Goal: Contribute content

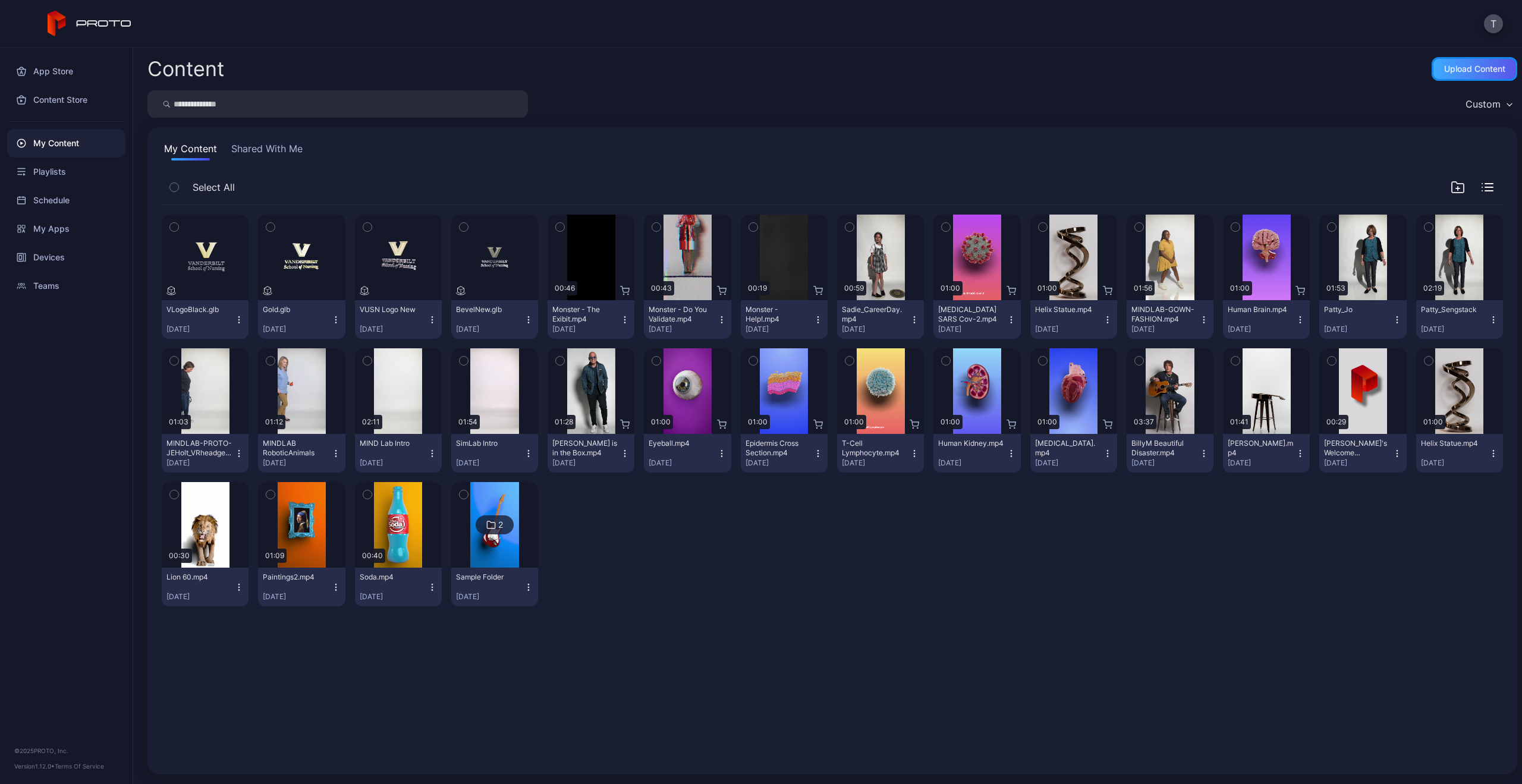
click at [1460, 58] on div "Upload Content" at bounding box center [1474, 68] width 85 height 24
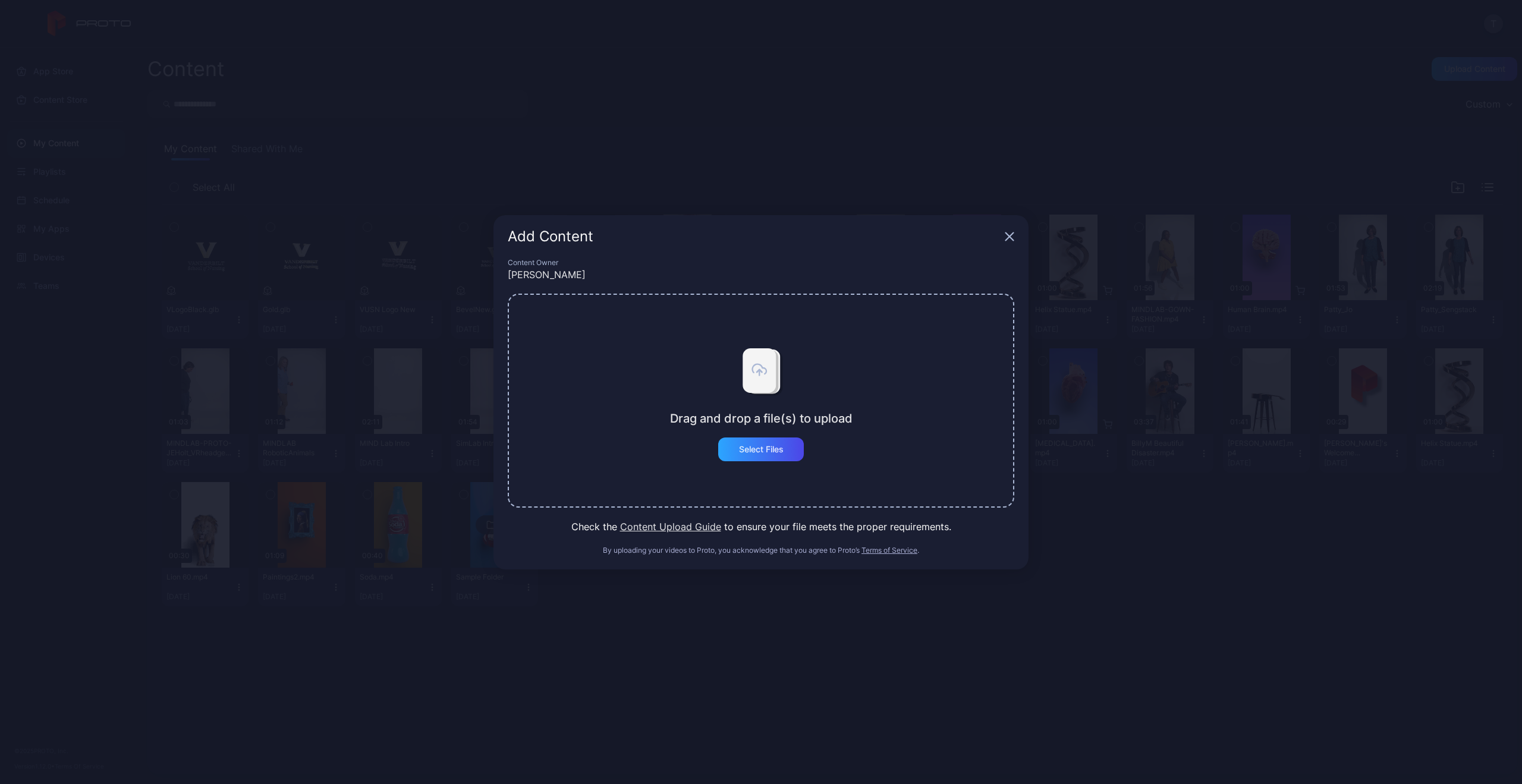
click at [773, 465] on div "Drag and drop a file(s) to upload Select Files" at bounding box center [761, 401] width 506 height 214
click at [770, 450] on div "Select Files" at bounding box center [762, 449] width 45 height 9
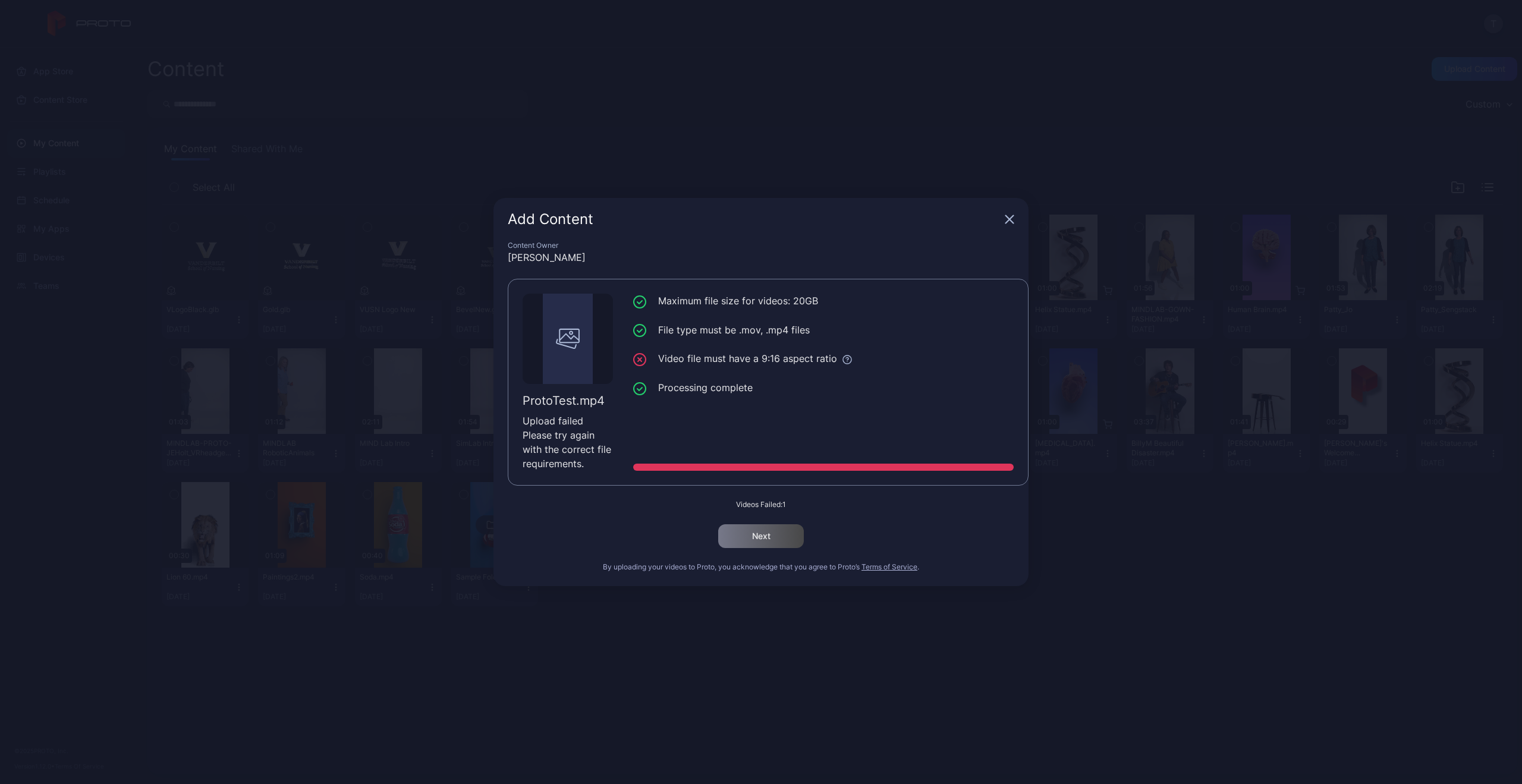
click at [1013, 222] on icon "button" at bounding box center [1010, 219] width 9 height 9
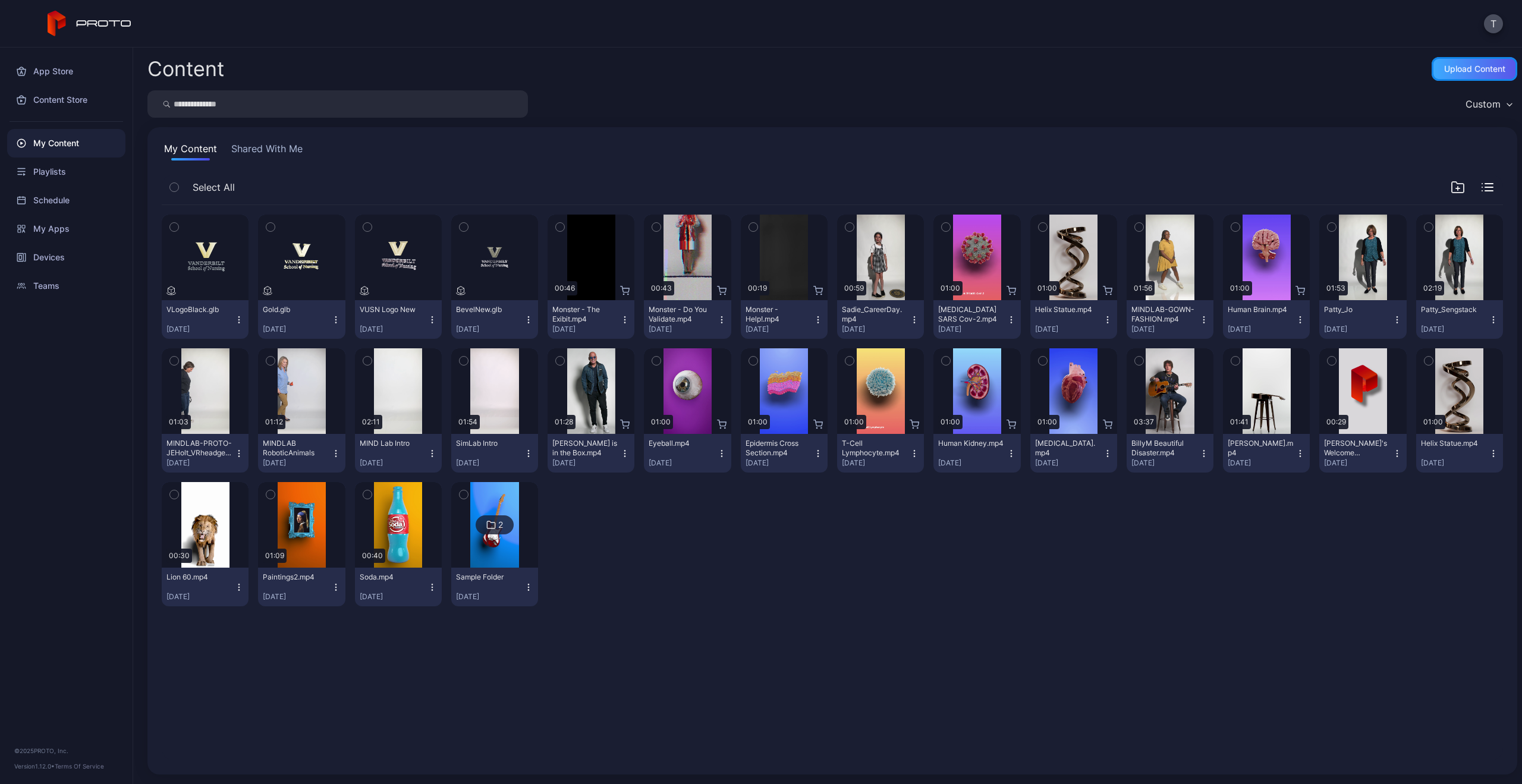
click at [1452, 65] on div "Upload Content" at bounding box center [1475, 68] width 62 height 9
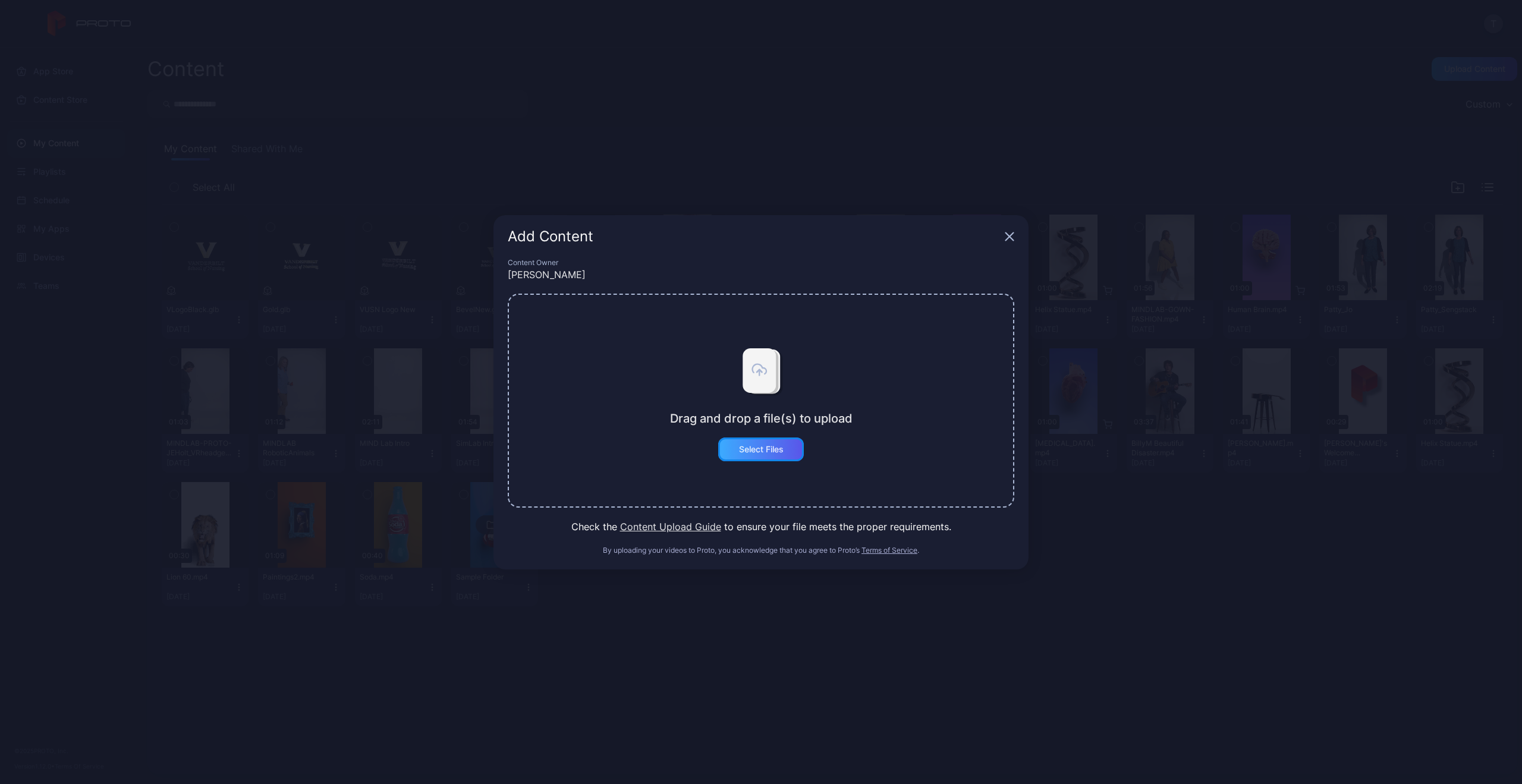
click at [772, 456] on div "Select Files" at bounding box center [761, 449] width 85 height 24
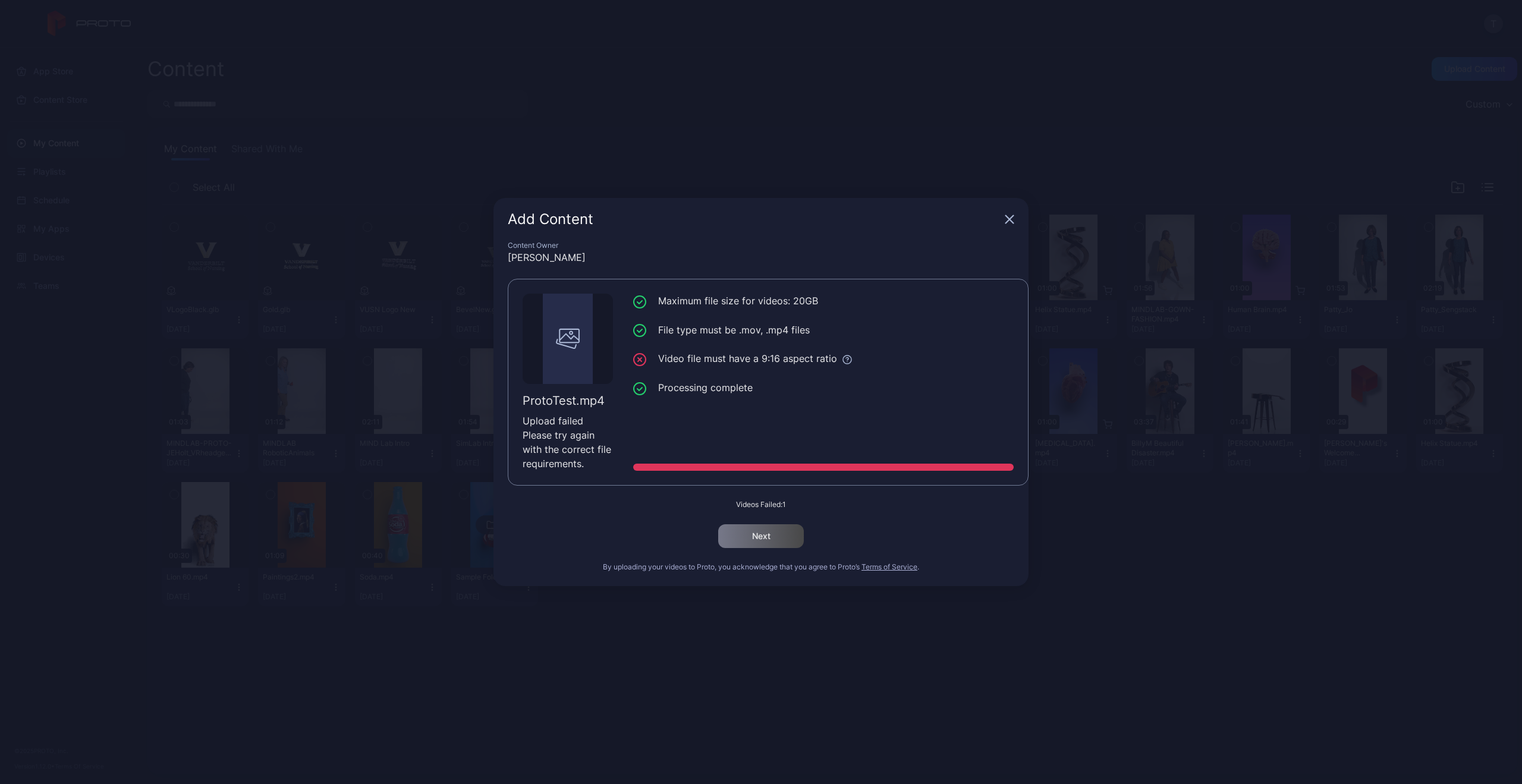
click at [1014, 212] on div "Add Content" at bounding box center [761, 219] width 536 height 43
click at [1007, 222] on icon "button" at bounding box center [1010, 220] width 8 height 8
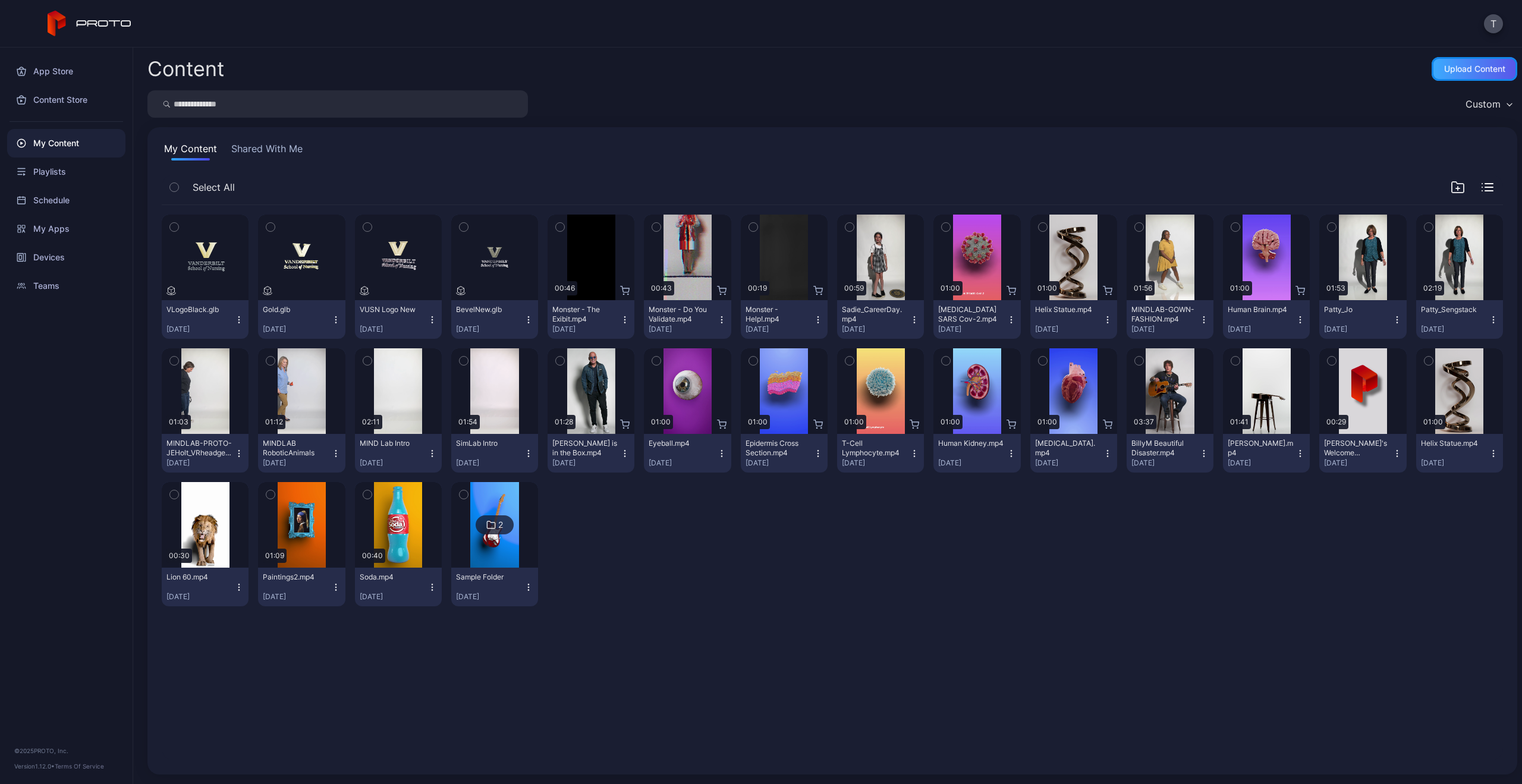
click at [1464, 72] on div "Upload Content" at bounding box center [1475, 68] width 62 height 9
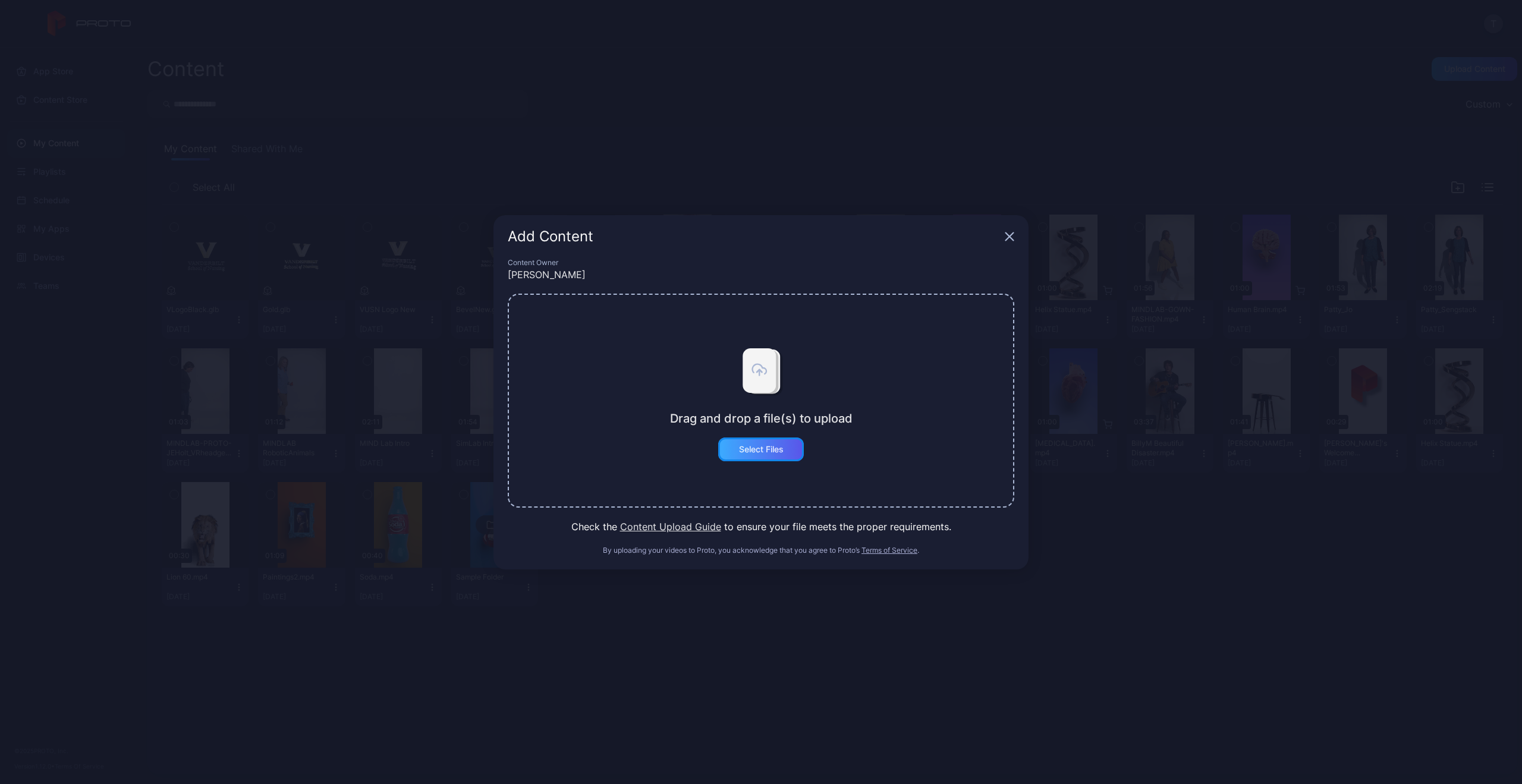
click at [764, 445] on div "Select Files" at bounding box center [762, 449] width 45 height 9
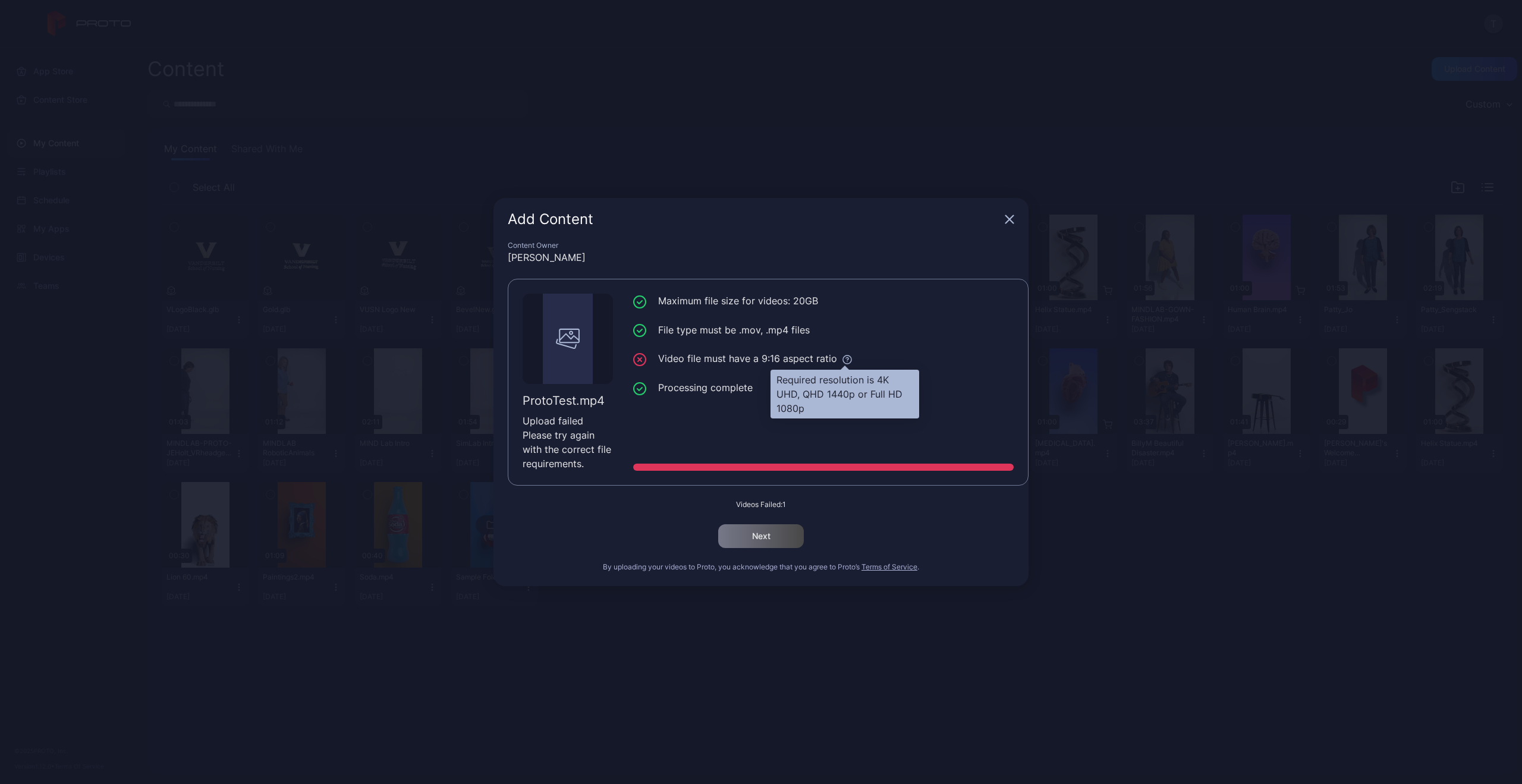
click at [846, 359] on icon at bounding box center [847, 360] width 11 height 11
click at [1006, 221] on icon "button" at bounding box center [1010, 219] width 9 height 9
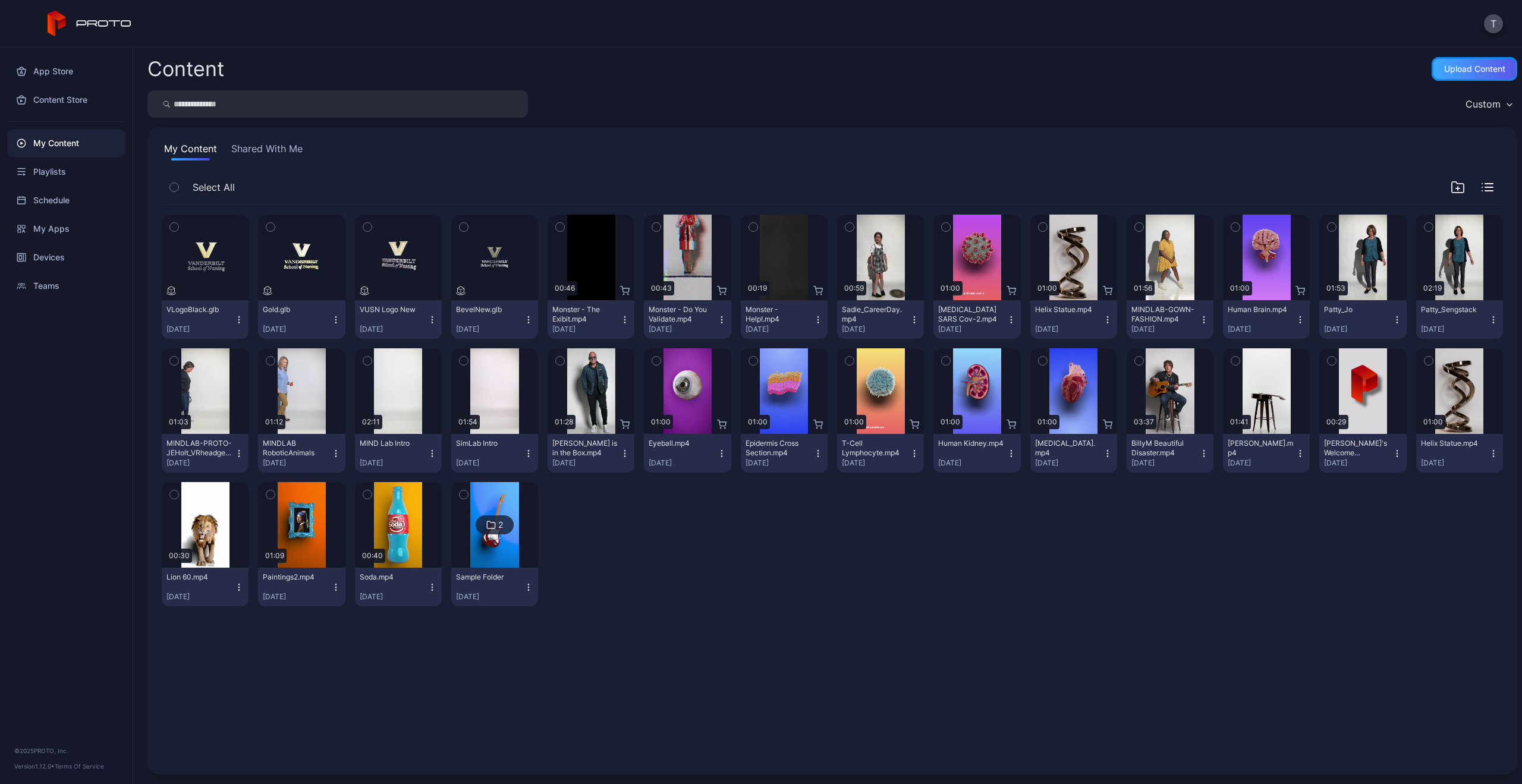
click at [1477, 78] on div "Upload Content" at bounding box center [1474, 68] width 85 height 24
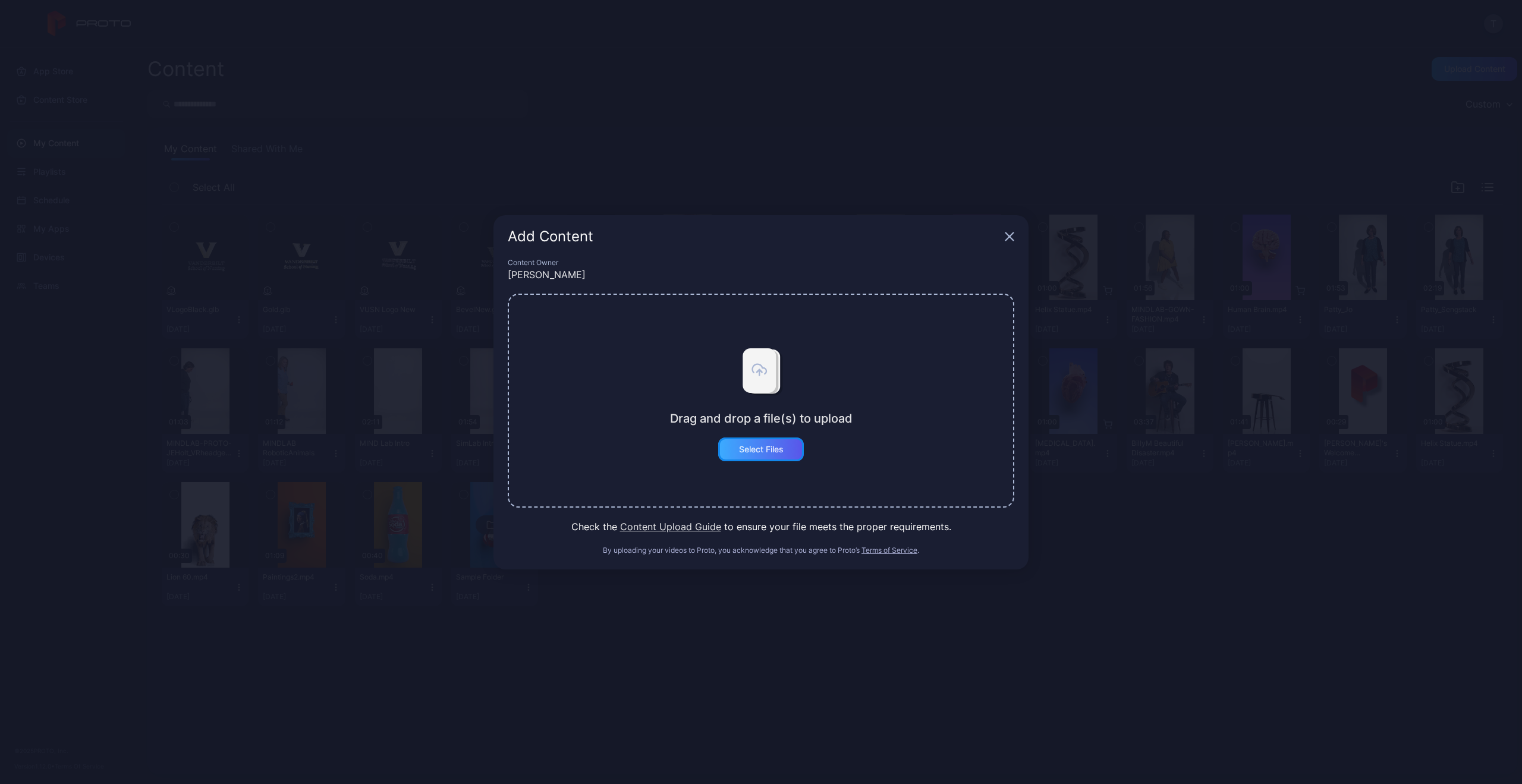
click at [776, 454] on div "Select Files" at bounding box center [761, 449] width 85 height 24
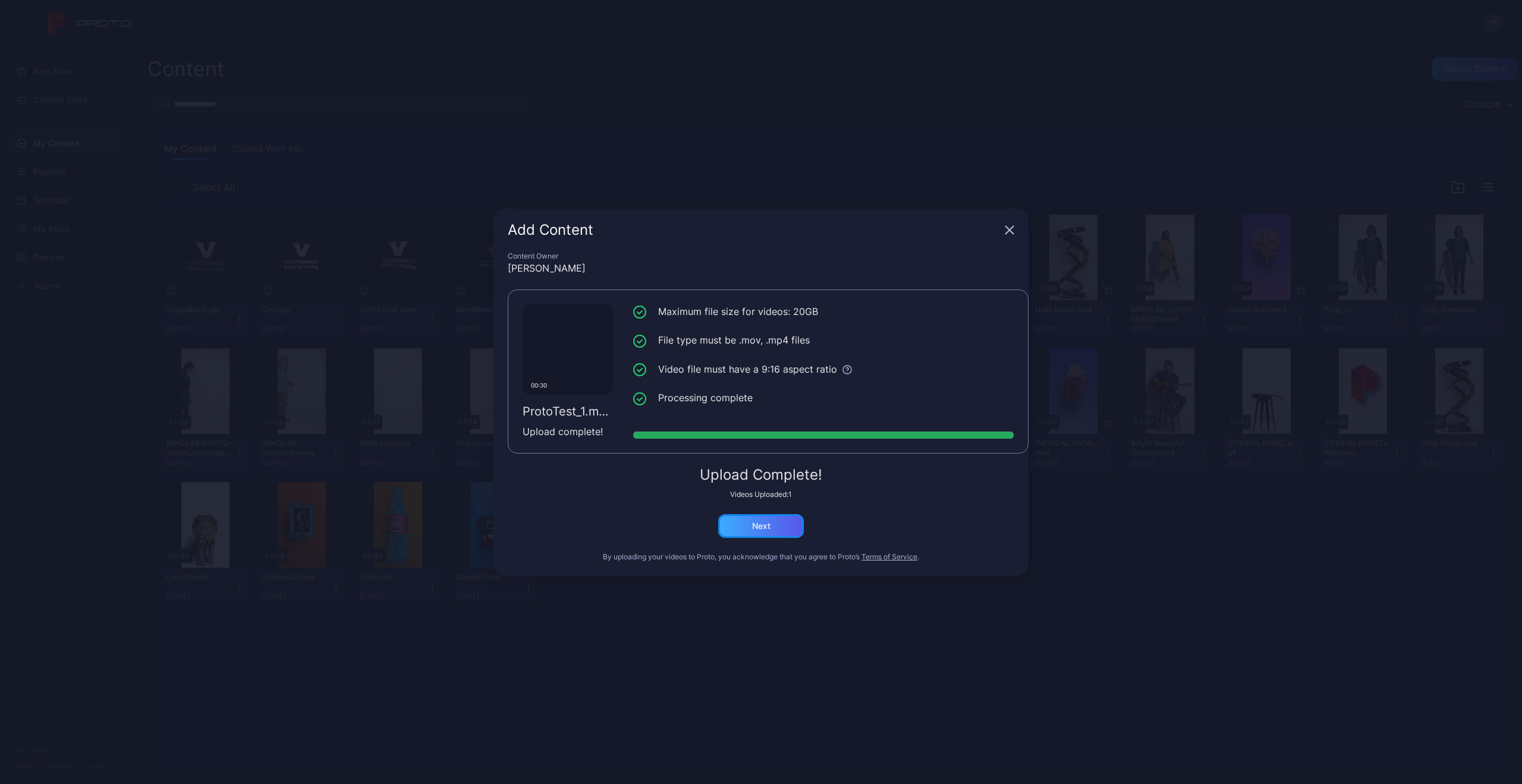
click at [766, 529] on div "Next" at bounding box center [762, 526] width 18 height 9
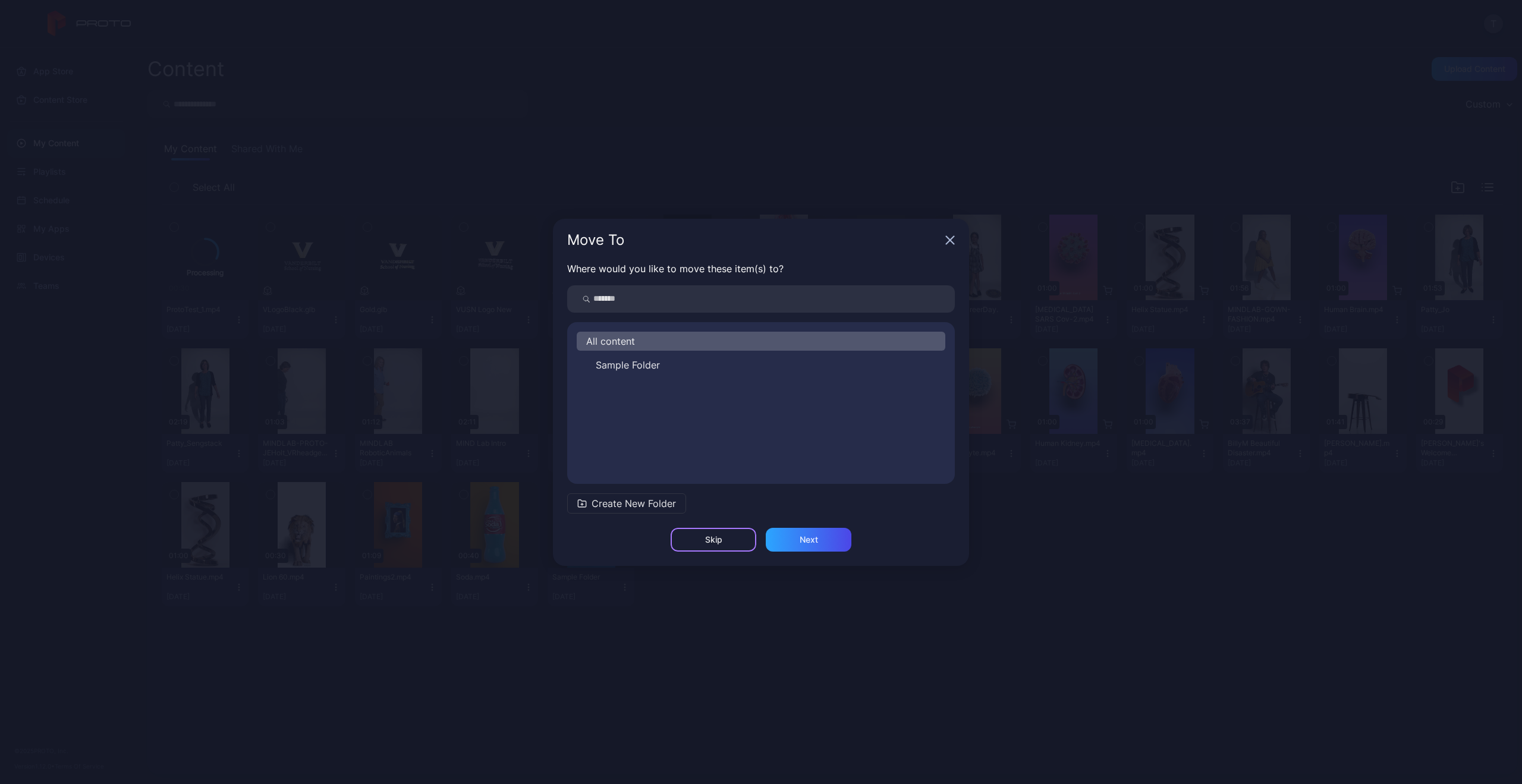
click at [726, 545] on div "Skip" at bounding box center [713, 539] width 85 height 24
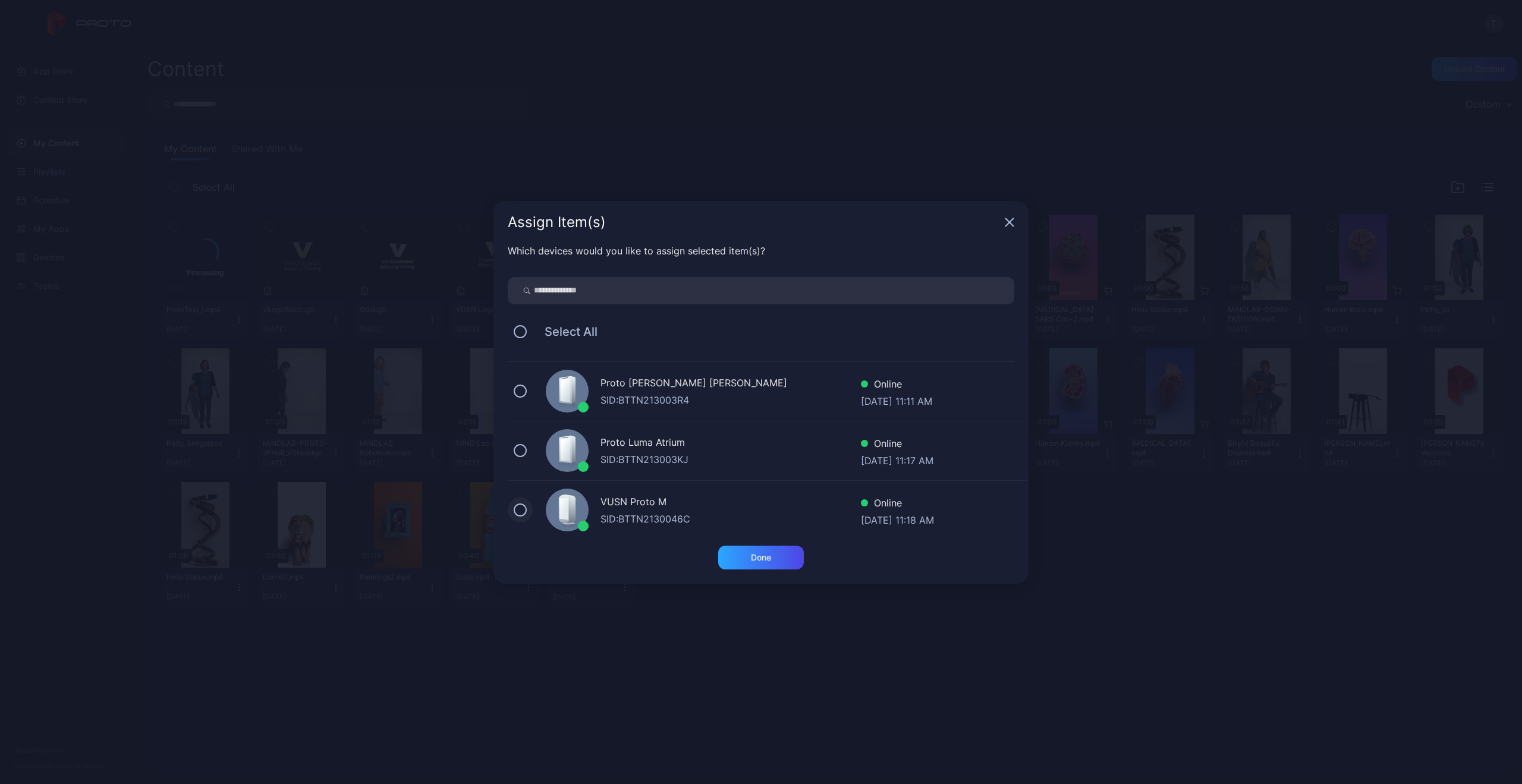
click at [522, 511] on button at bounding box center [520, 510] width 13 height 13
click at [742, 553] on div "Done" at bounding box center [761, 557] width 85 height 24
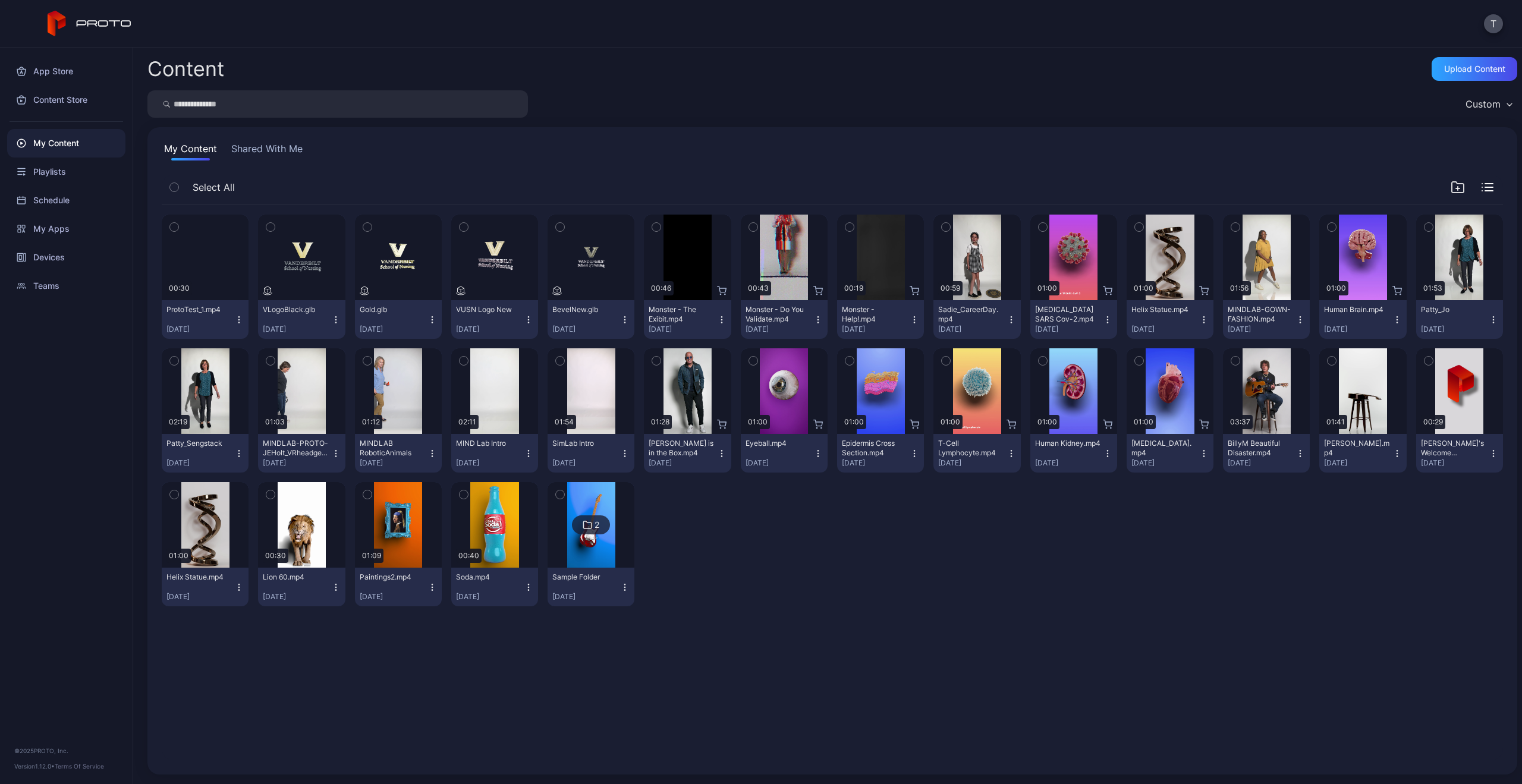
click at [238, 318] on icon "button" at bounding box center [239, 320] width 9 height 9
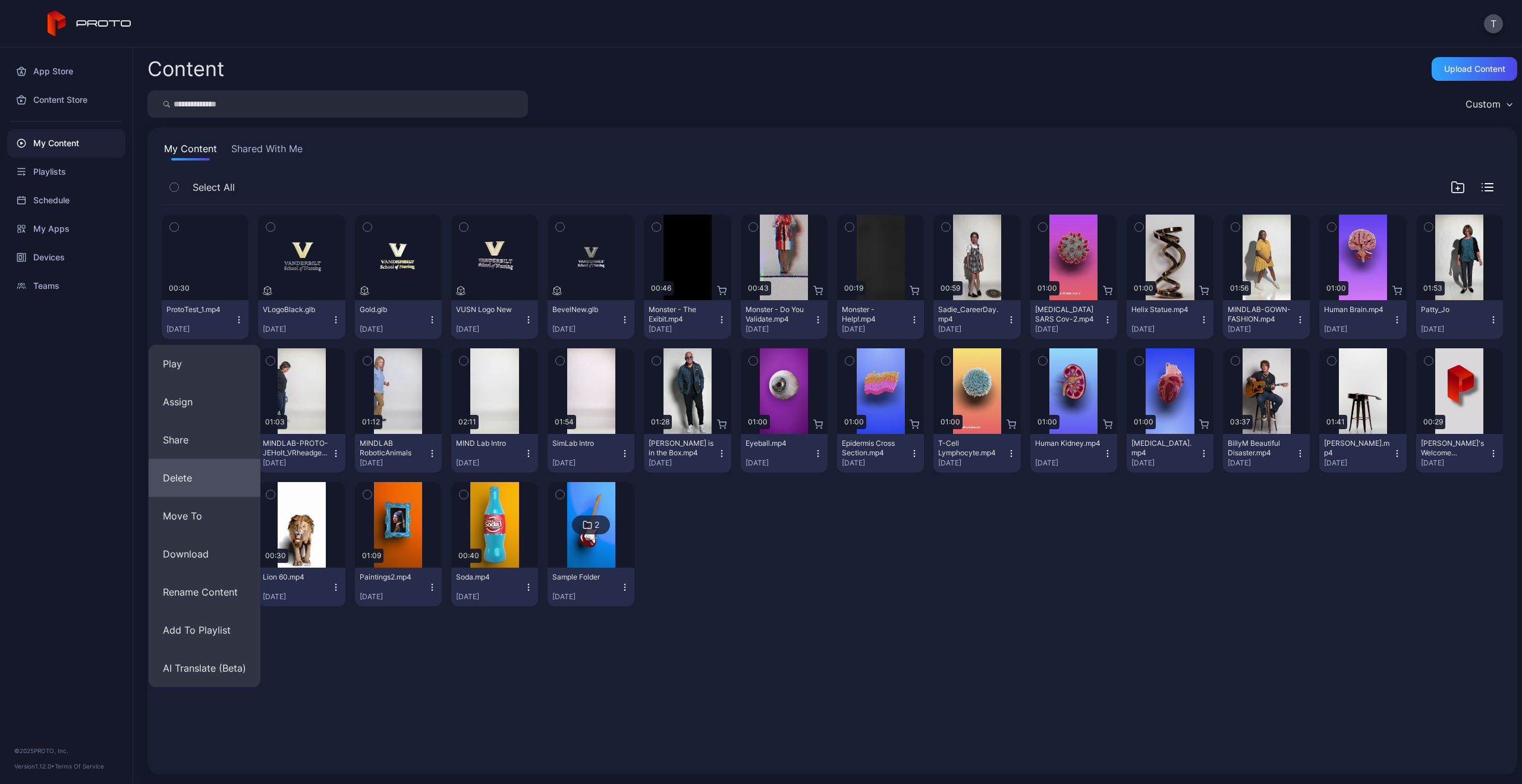
click at [192, 483] on button "Delete" at bounding box center [204, 478] width 112 height 38
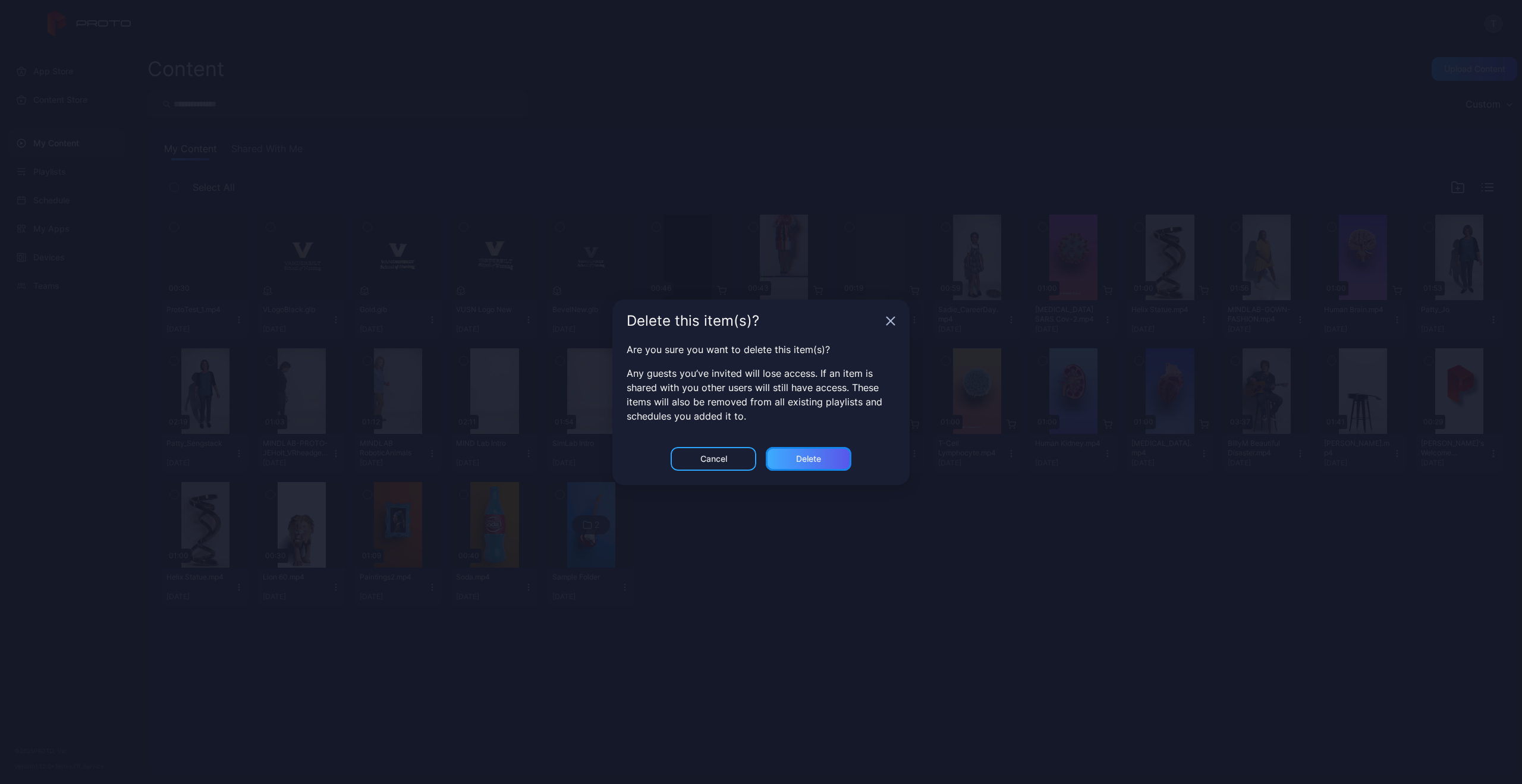
click at [822, 459] on div "Delete" at bounding box center [808, 459] width 85 height 24
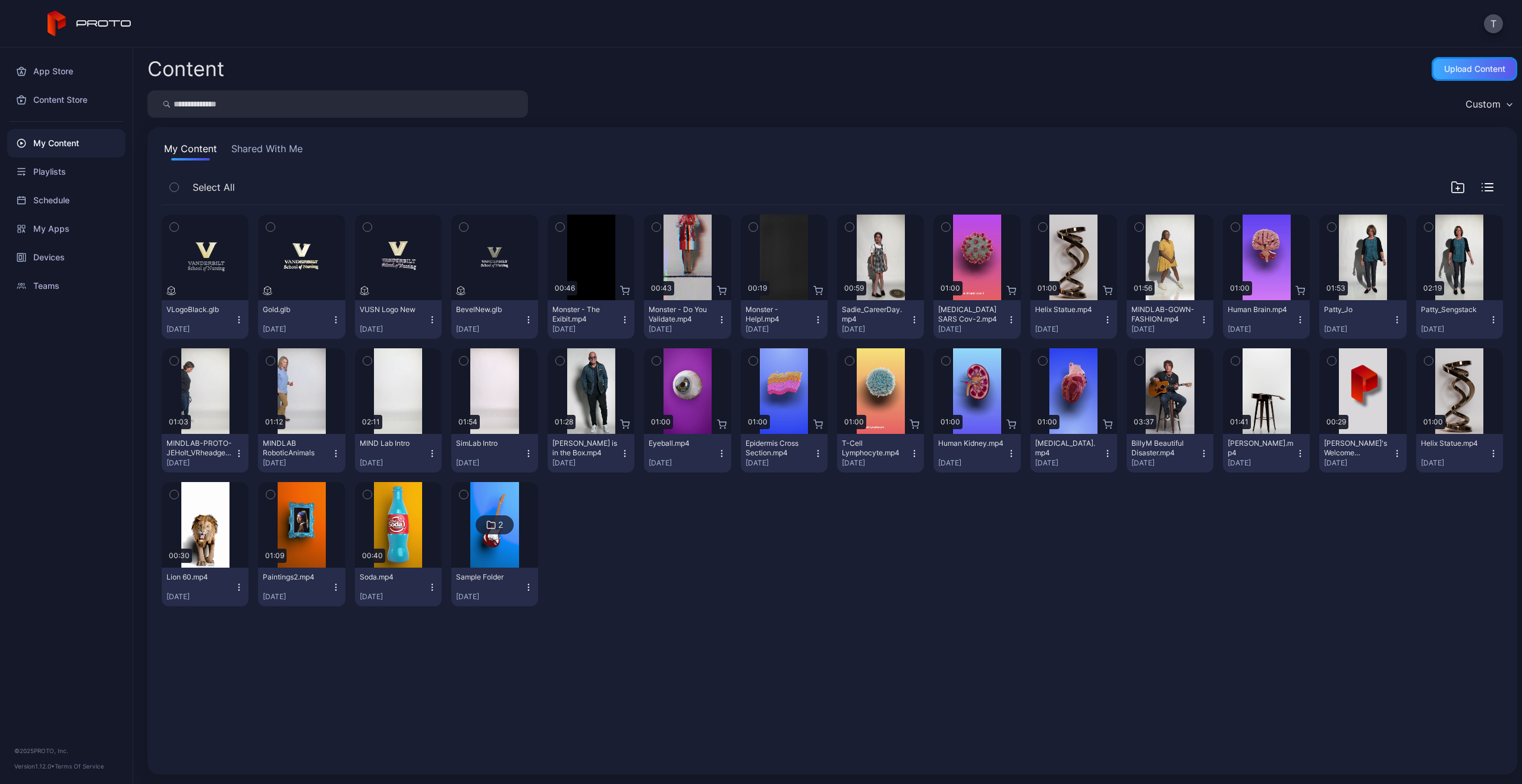
click at [1454, 64] on div "Upload Content" at bounding box center [1475, 68] width 62 height 9
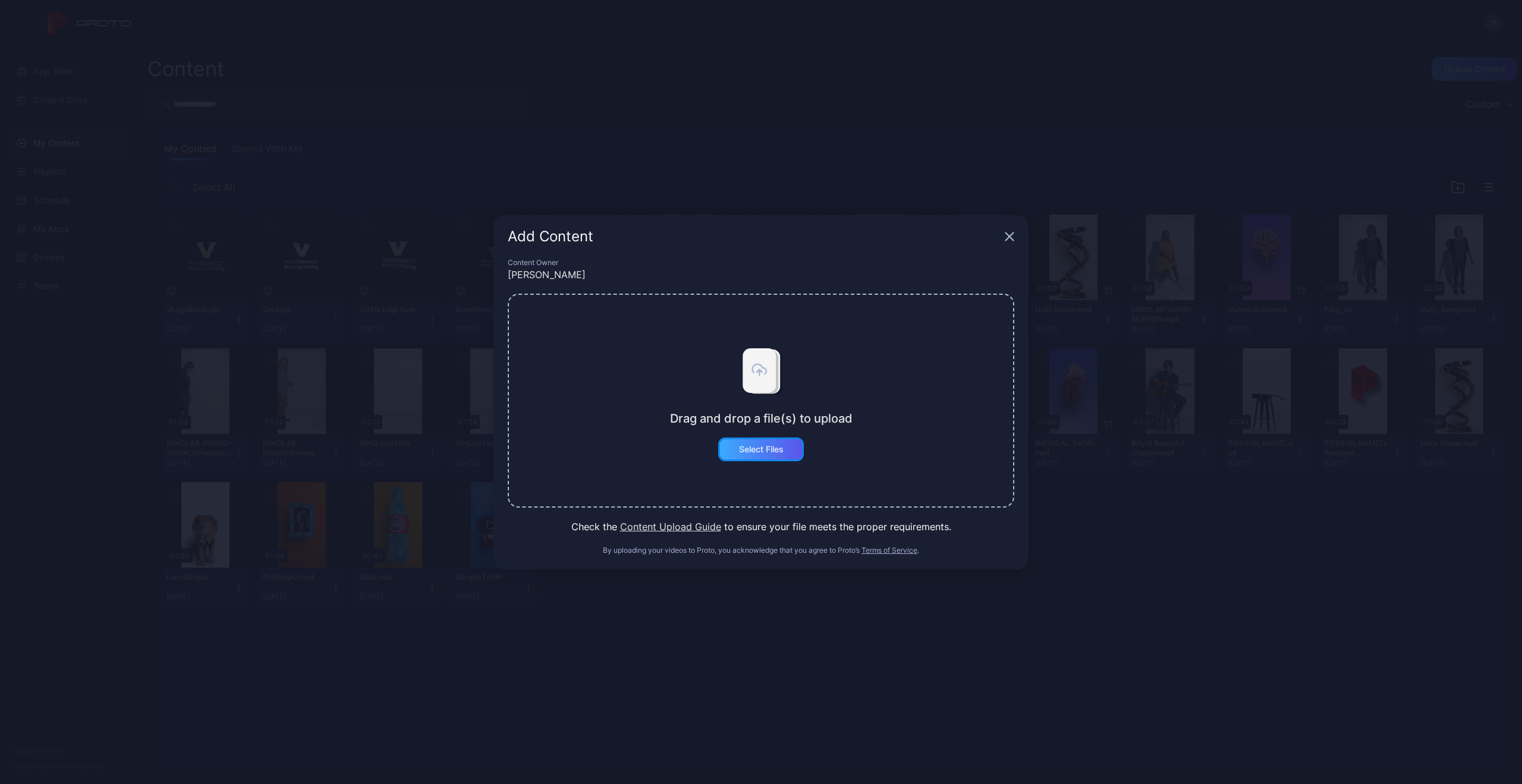
click at [786, 453] on div "Select Files" at bounding box center [761, 449] width 85 height 24
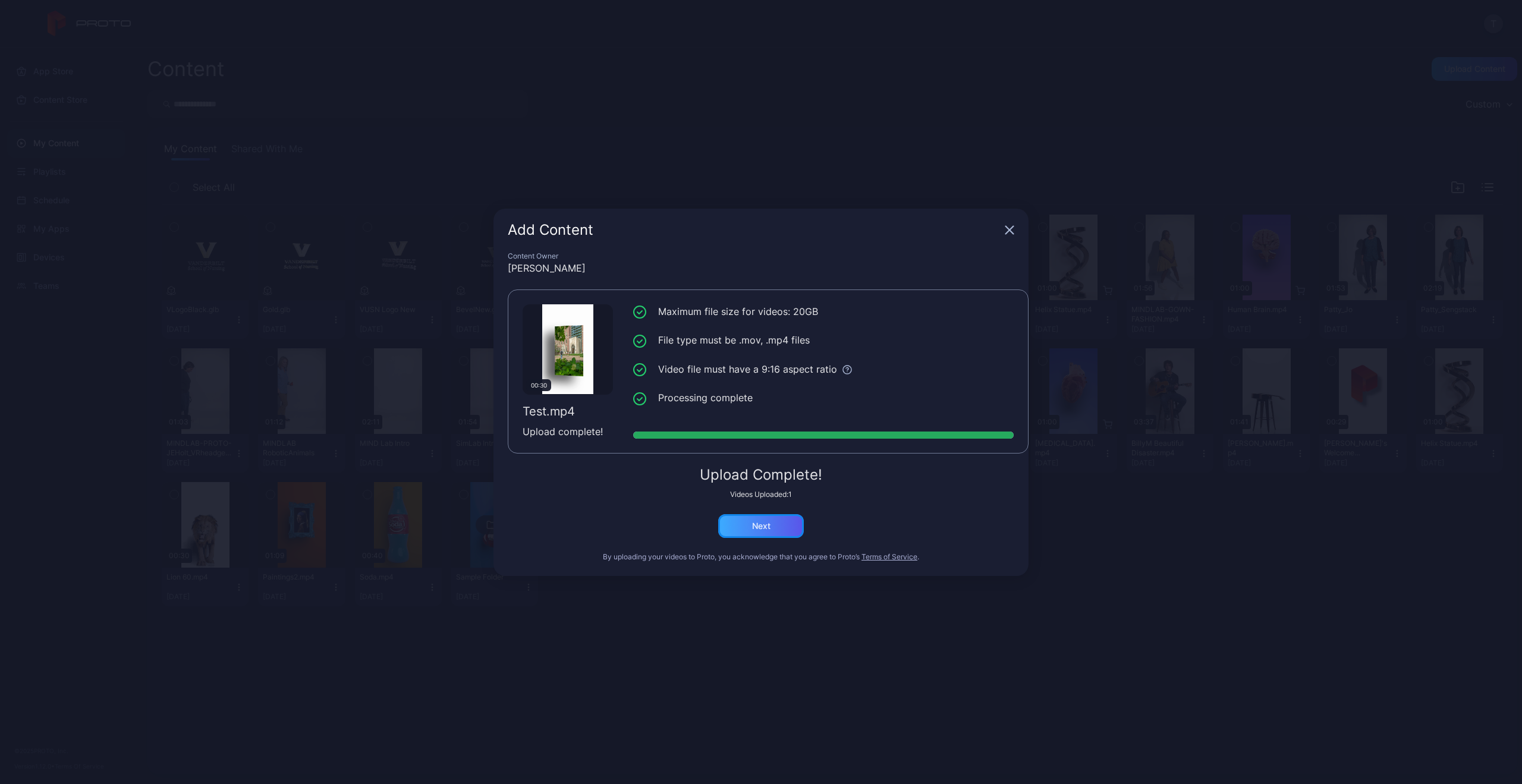
click at [740, 525] on div "Next" at bounding box center [761, 525] width 85 height 24
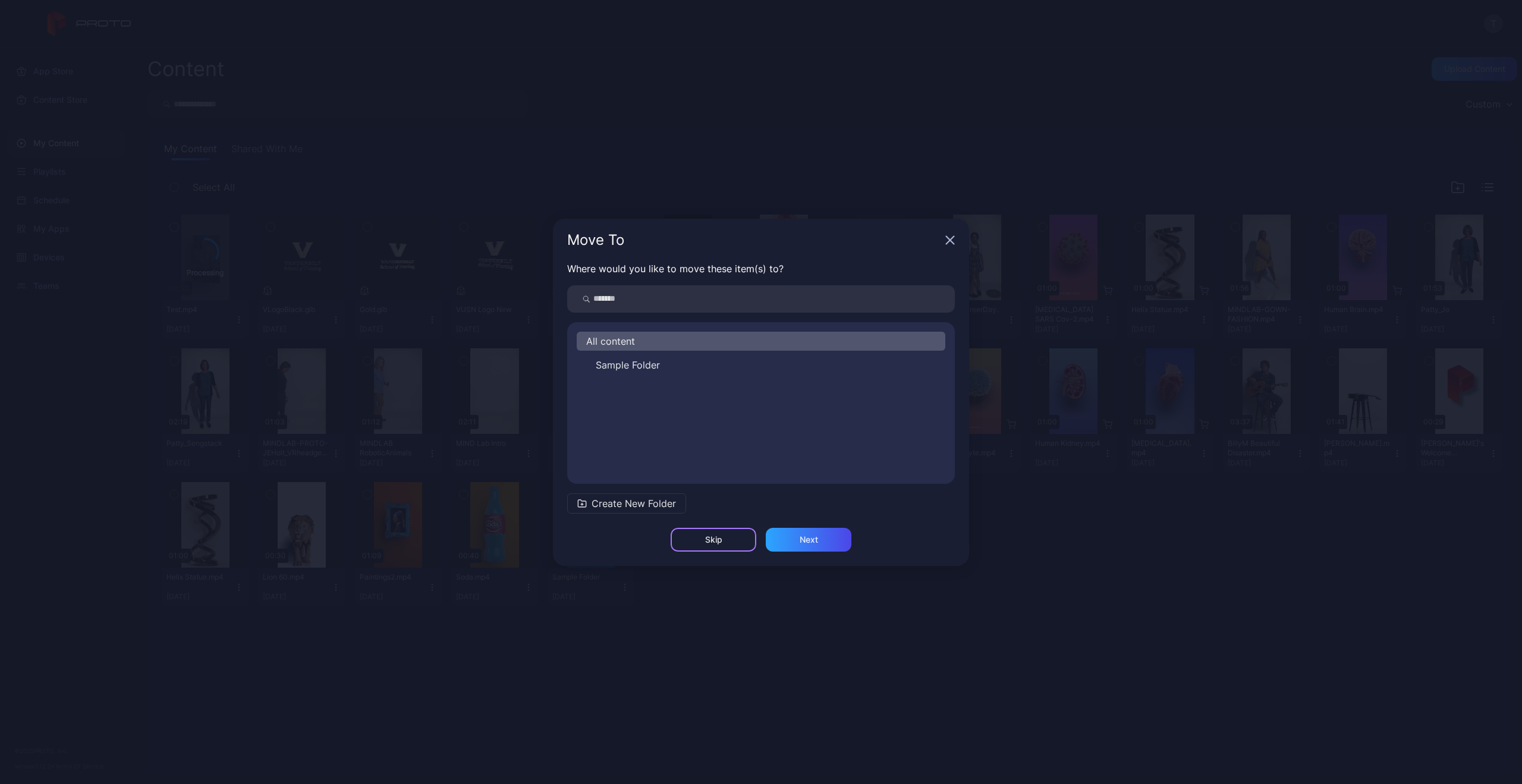
click at [732, 535] on div "Skip" at bounding box center [713, 539] width 85 height 24
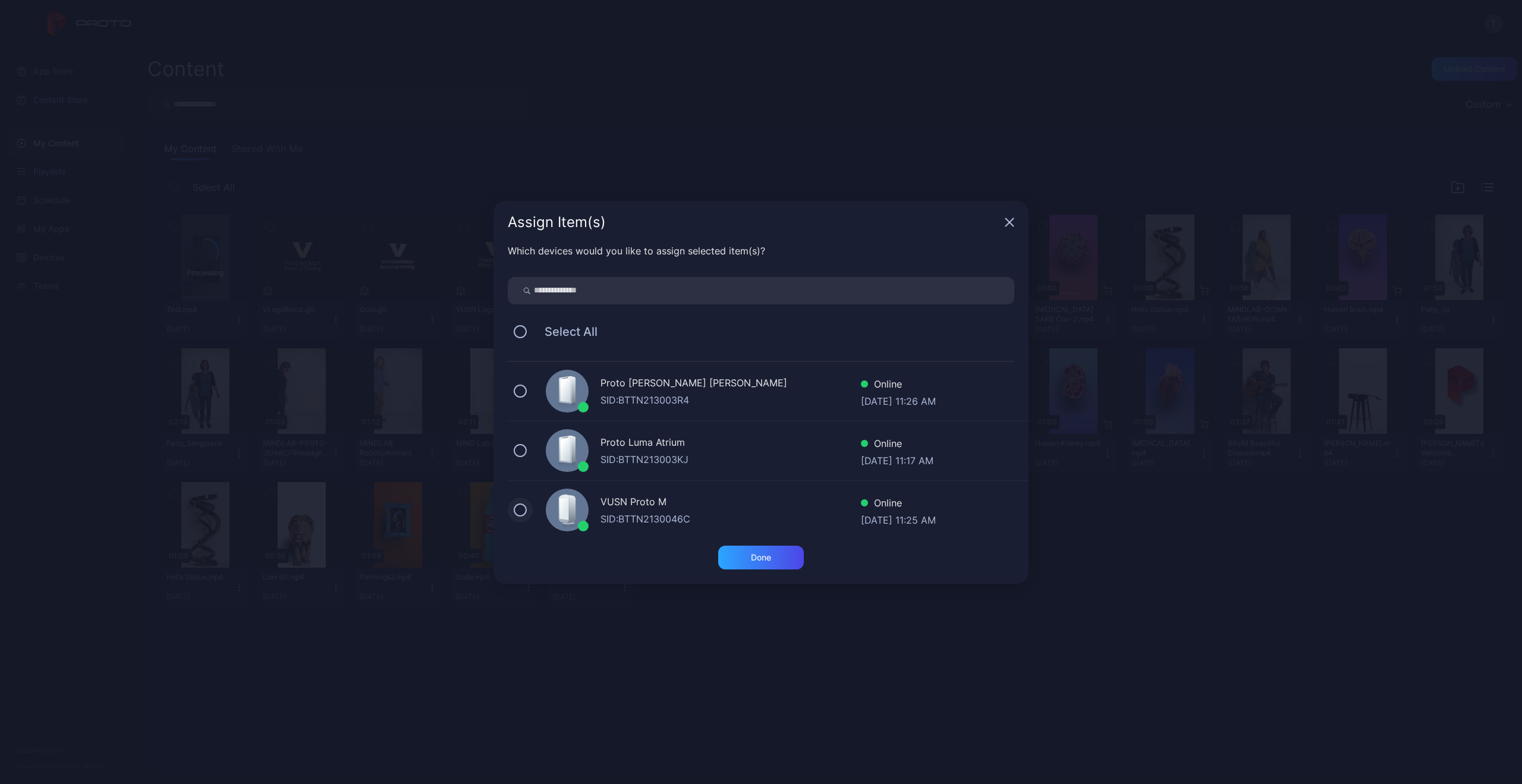
click at [526, 508] on button at bounding box center [520, 510] width 13 height 13
click at [763, 555] on div "Done" at bounding box center [761, 558] width 20 height 9
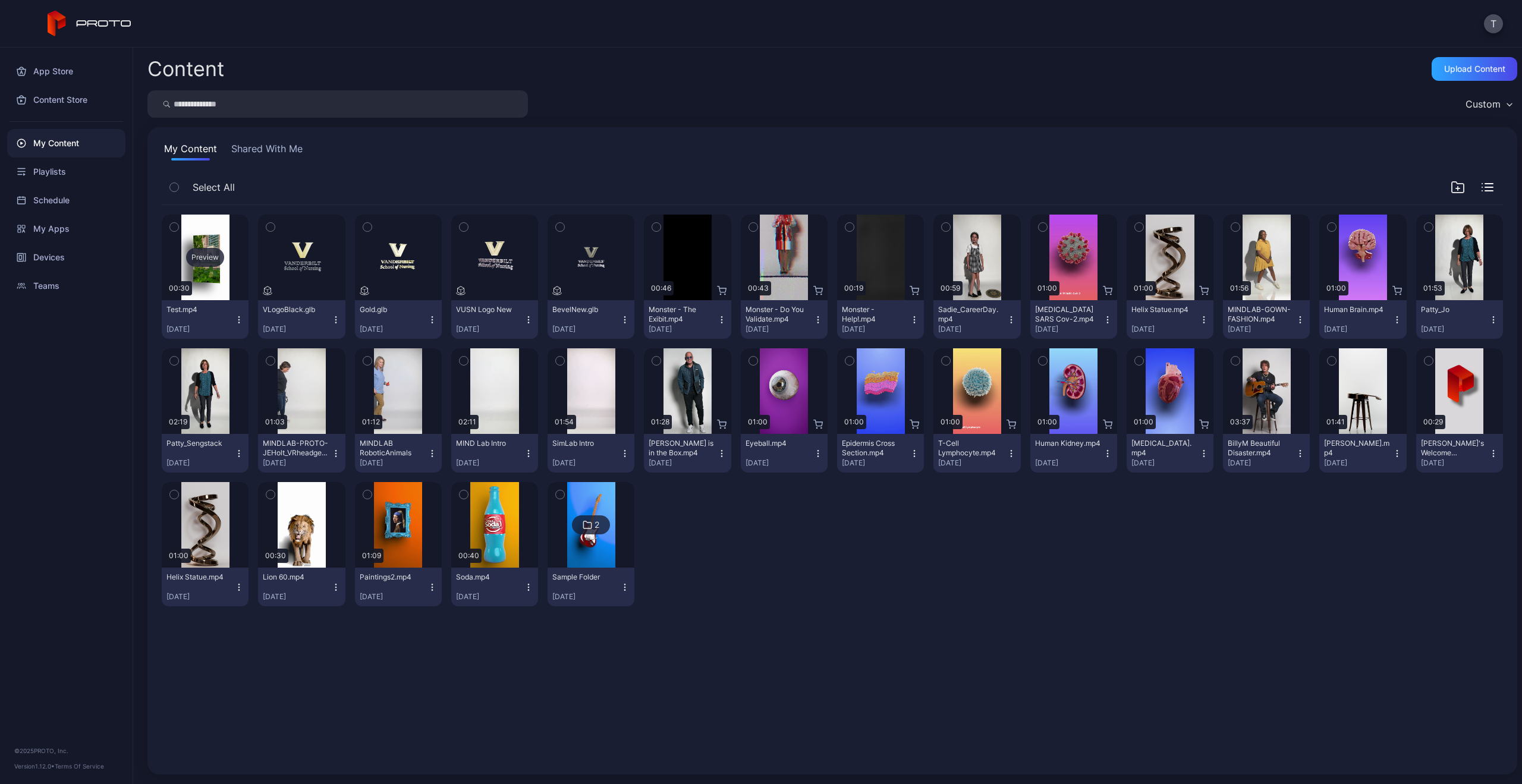
click at [213, 255] on div "Preview" at bounding box center [205, 257] width 38 height 19
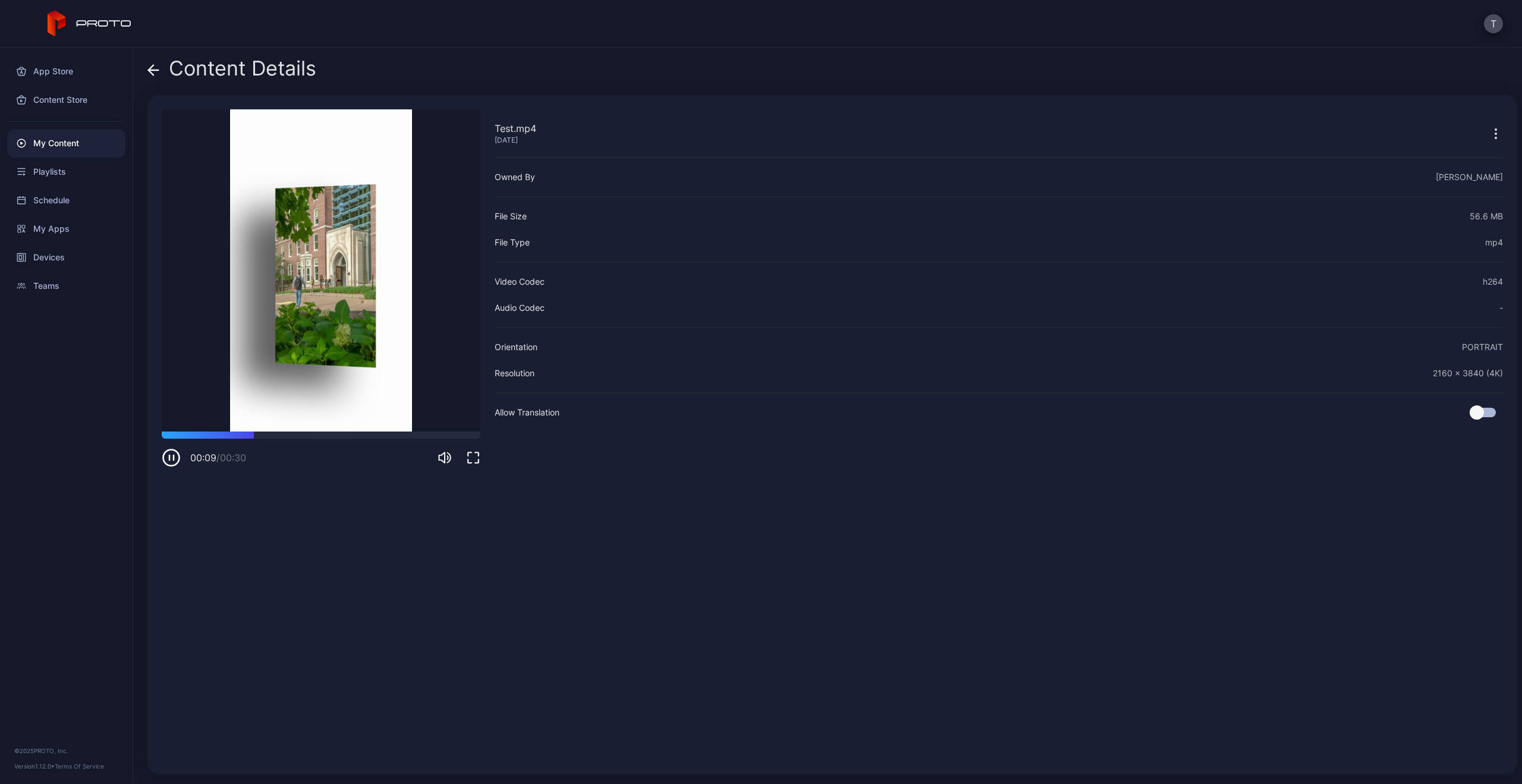
click at [174, 455] on icon "button" at bounding box center [171, 458] width 19 height 19
